Goal: Information Seeking & Learning: Learn about a topic

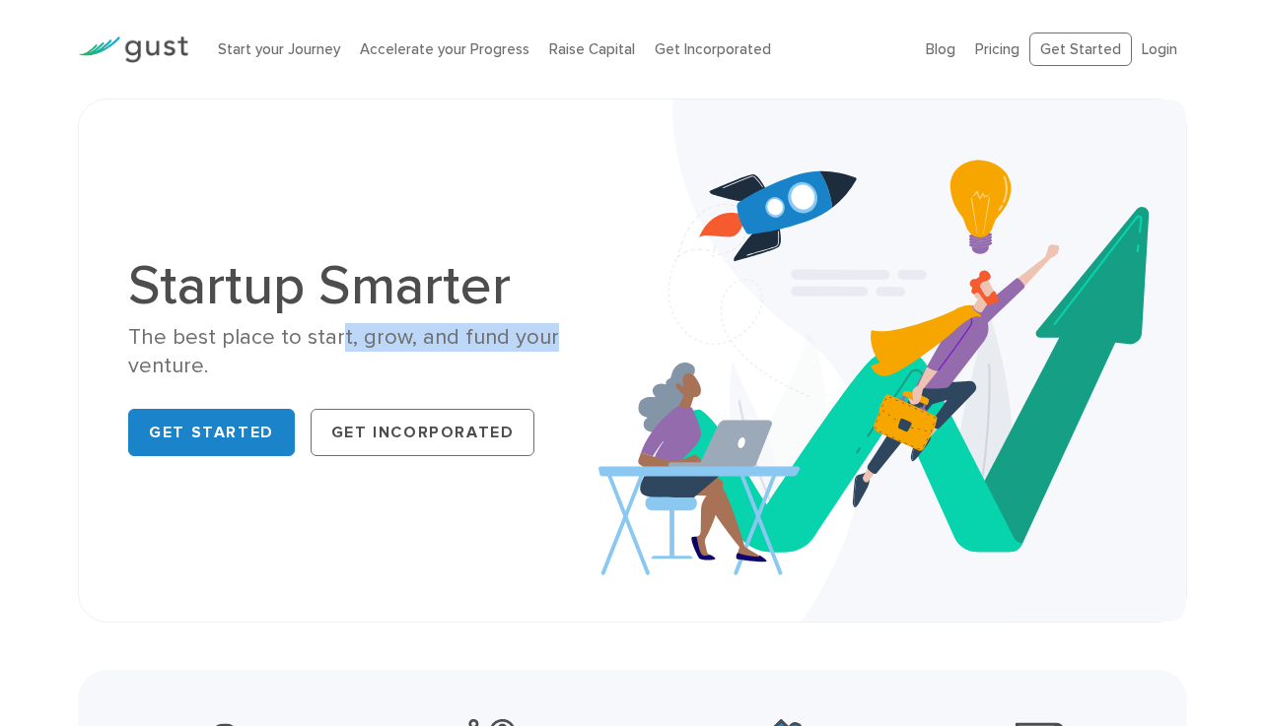
drag, startPoint x: 330, startPoint y: 345, endPoint x: 561, endPoint y: 327, distance: 231.3
click at [561, 327] on div "The best place to start, grow, and fund your venture." at bounding box center [372, 352] width 489 height 58
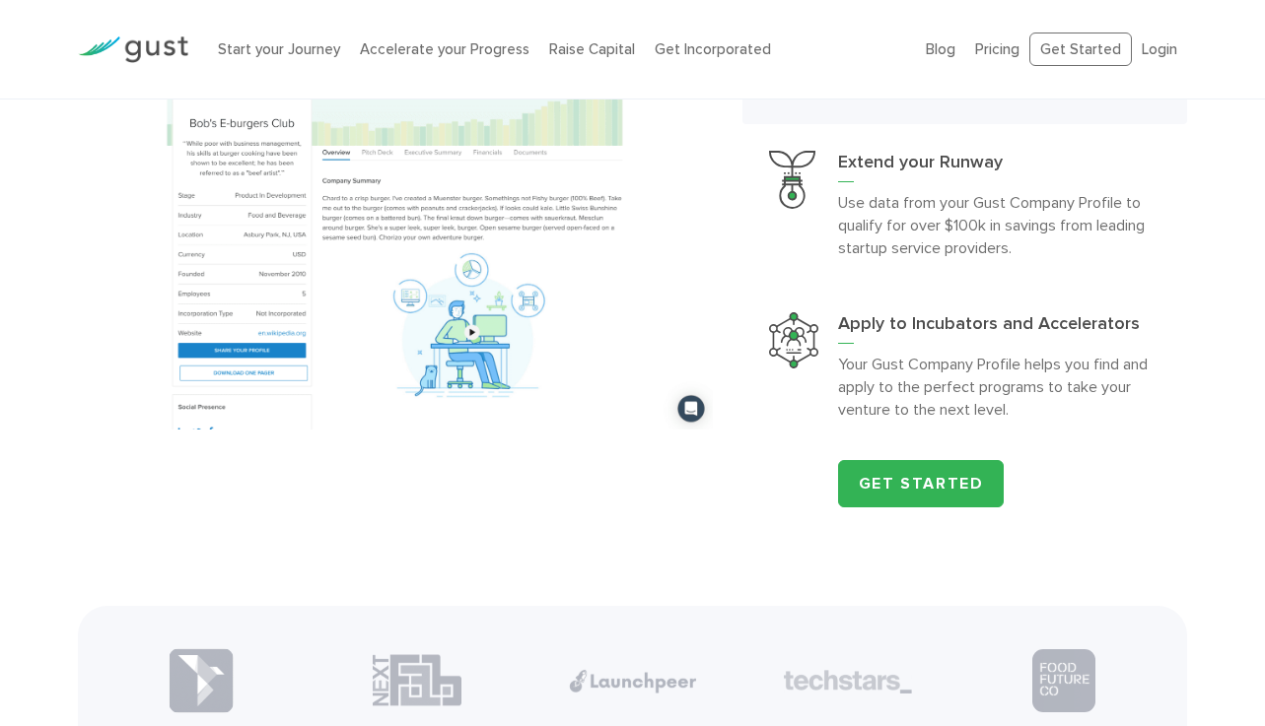
scroll to position [1976, 0]
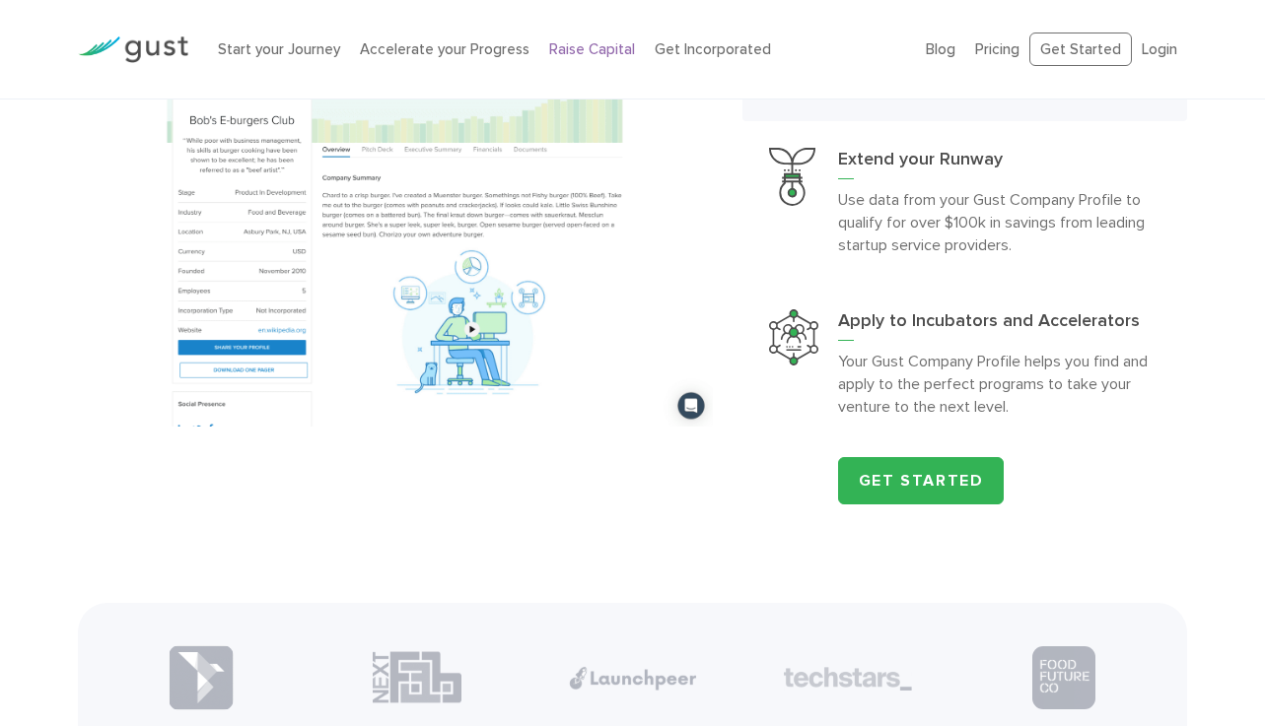
click at [583, 51] on link "Raise Capital" at bounding box center [592, 49] width 86 height 18
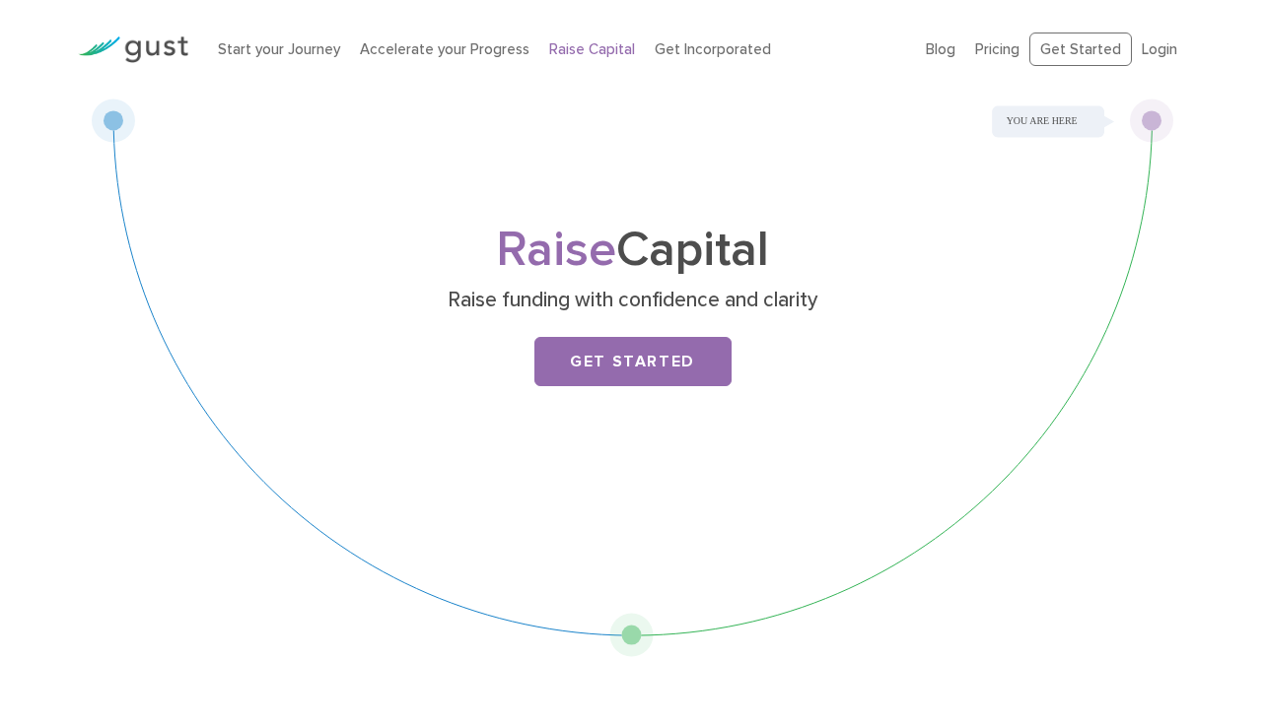
scroll to position [43, 0]
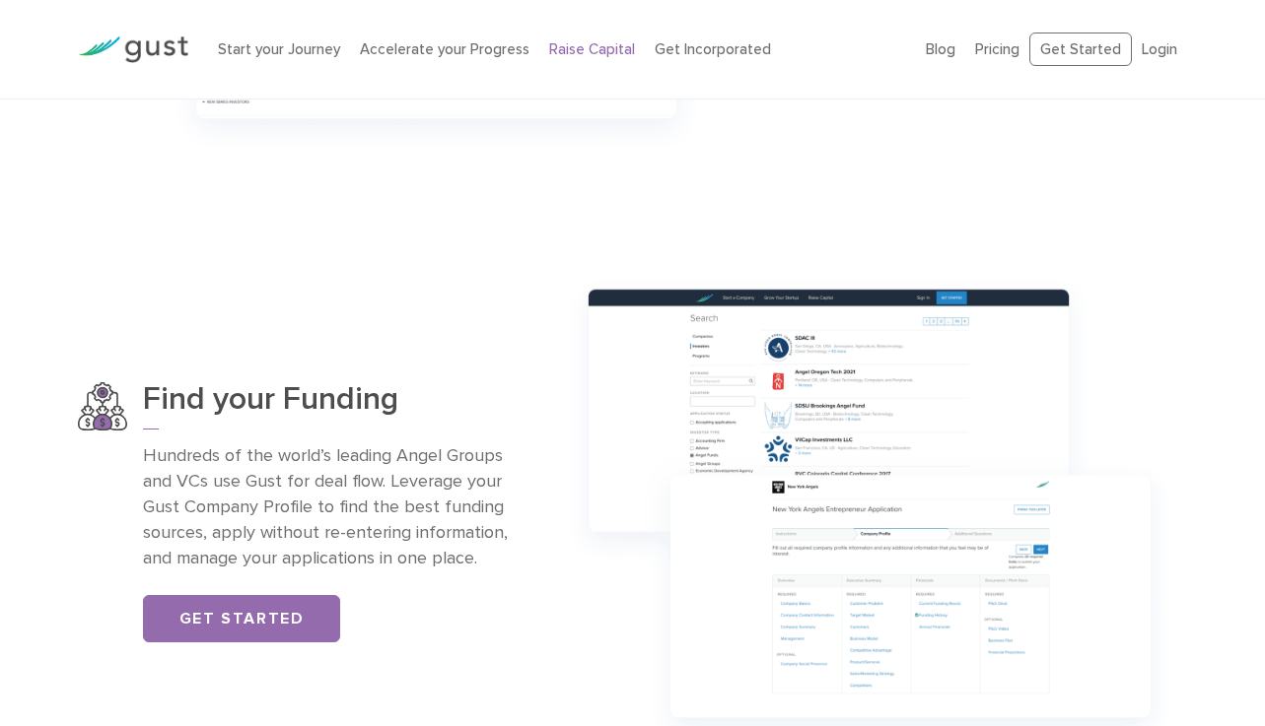
scroll to position [0, 0]
